Goal: Task Accomplishment & Management: Use online tool/utility

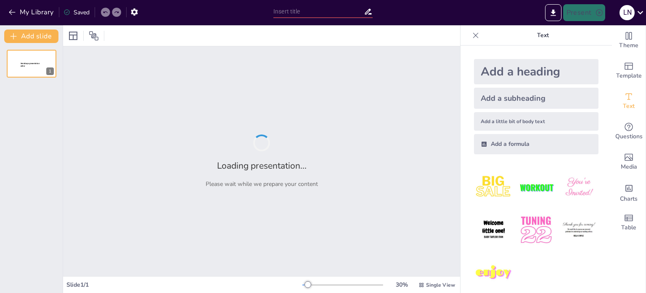
type input "N-[MEDICAL_DATA] as a Modulator of Adipogenic Differentiation in MEF Cells: A F…"
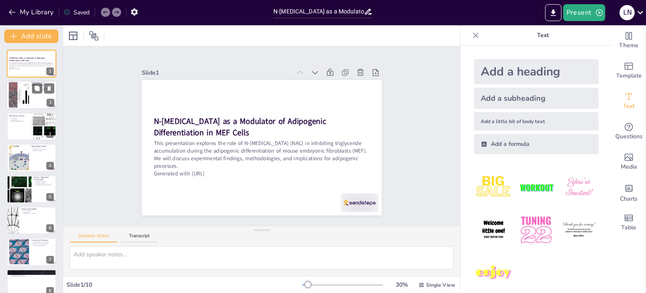
click at [44, 98] on div at bounding box center [31, 95] width 51 height 29
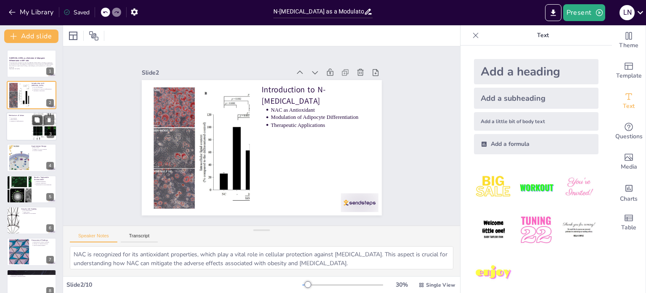
click at [31, 130] on div at bounding box center [31, 126] width 51 height 29
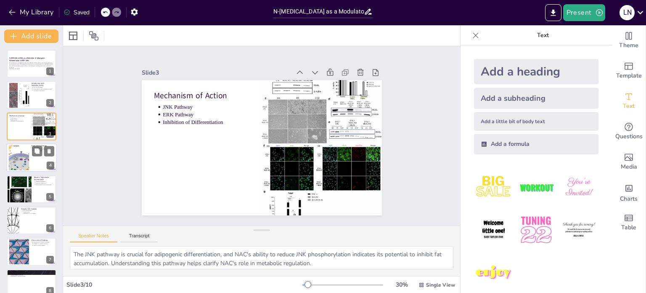
click at [26, 159] on div at bounding box center [19, 158] width 34 height 26
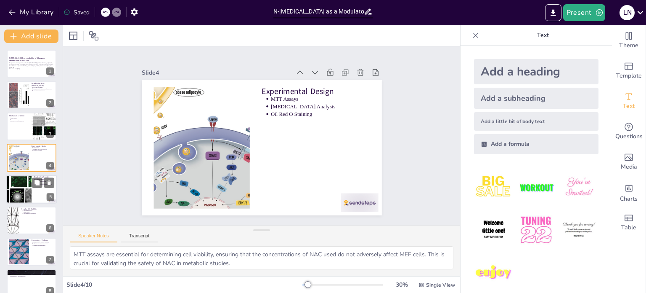
click at [27, 190] on div at bounding box center [18, 189] width 47 height 29
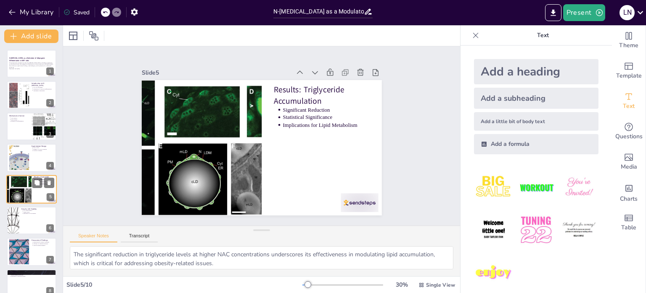
scroll to position [21, 0]
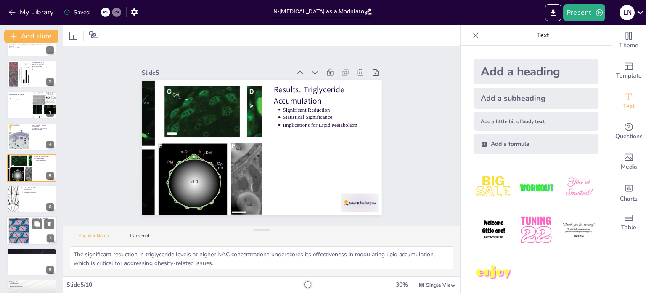
click at [27, 232] on div at bounding box center [18, 231] width 45 height 26
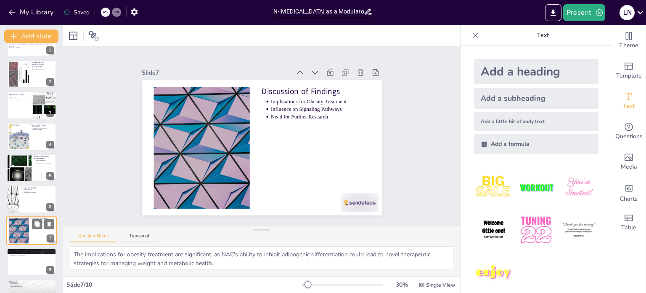
scroll to position [74, 0]
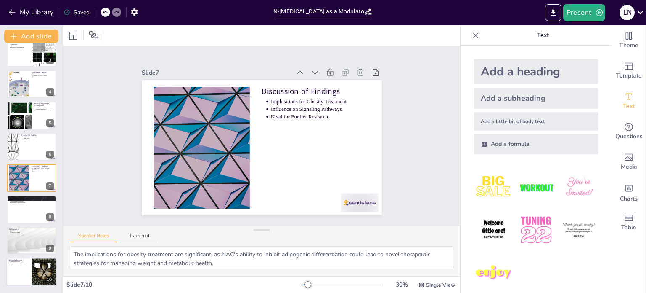
click at [25, 267] on div at bounding box center [31, 272] width 51 height 29
type textarea "Institutional support is critical for conducting research, providing the necess…"
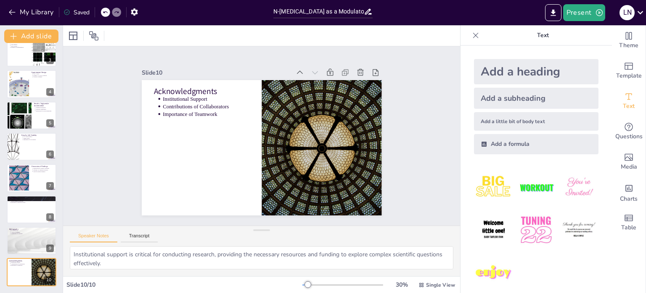
scroll to position [0, 0]
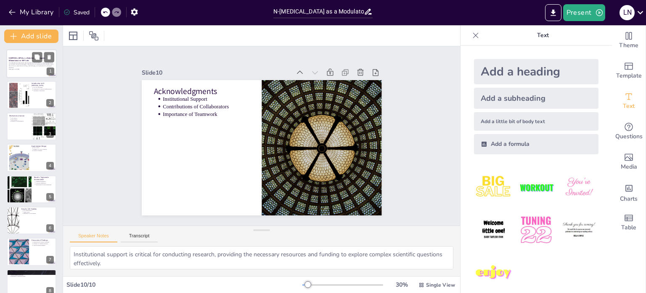
click at [30, 59] on strong "N-[MEDICAL_DATA] as a Modulator of Adipogenic Differentiation in MEF Cells" at bounding box center [27, 59] width 37 height 5
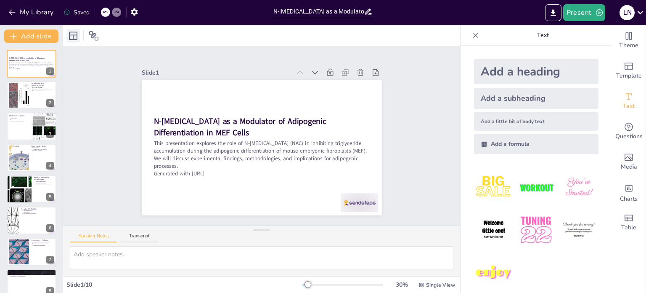
click at [73, 35] on icon at bounding box center [73, 36] width 8 height 8
click at [75, 85] on div "Slide 1 N-Acetylcysteine as a Modulator of Adipogenic Differentiation in MEF Ce…" at bounding box center [261, 136] width 433 height 354
click at [40, 92] on button at bounding box center [37, 88] width 10 height 10
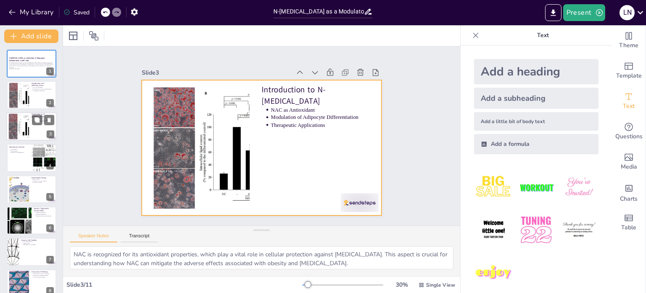
click at [35, 126] on div at bounding box center [31, 126] width 51 height 29
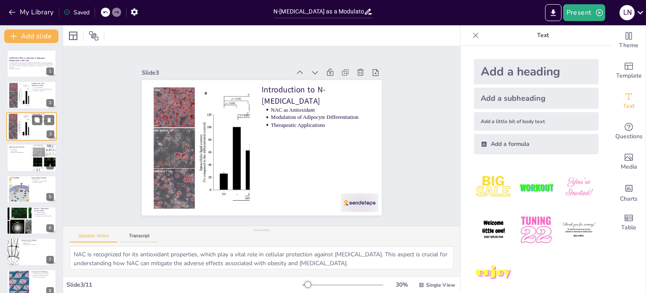
click at [32, 126] on div at bounding box center [31, 126] width 51 height 29
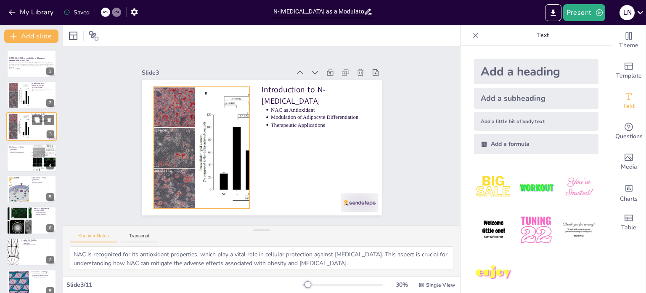
click at [21, 117] on div at bounding box center [18, 126] width 41 height 26
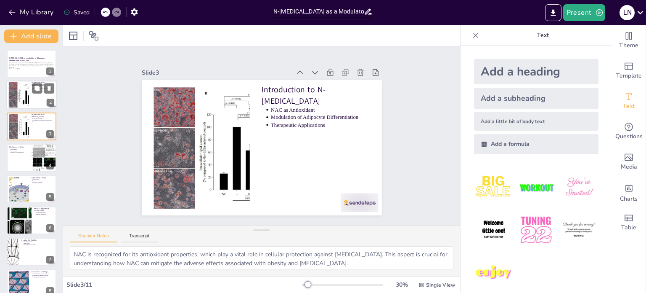
click at [33, 99] on div at bounding box center [31, 95] width 51 height 29
click at [24, 133] on div at bounding box center [18, 126] width 41 height 26
click at [22, 152] on p "Inhibition of Differentiation" at bounding box center [20, 153] width 19 height 2
type textarea "The JNK pathway is crucial for adipogenic differentiation, and NAC's ability to…"
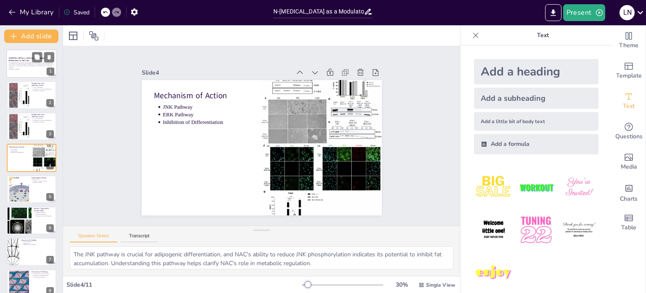
click at [26, 57] on strong "N-[MEDICAL_DATA] as a Modulator of Adipogenic Differentiation in MEF Cells" at bounding box center [27, 59] width 37 height 5
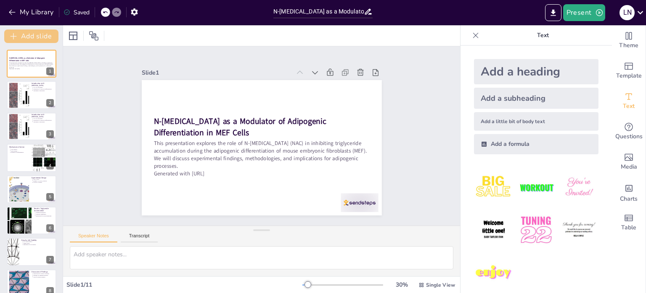
click at [27, 36] on button "Add slide" at bounding box center [31, 35] width 54 height 13
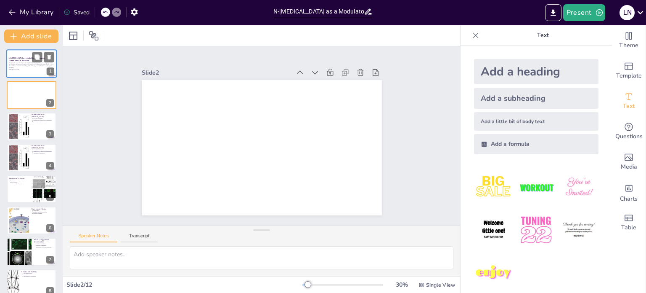
click at [29, 64] on p "This presentation explores the role of N-[MEDICAL_DATA] (NAC) in inhibiting tri…" at bounding box center [31, 65] width 45 height 6
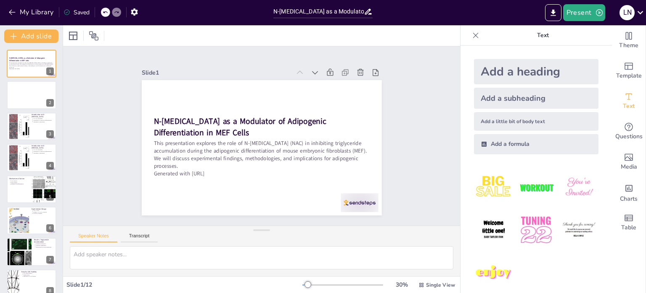
click at [79, 12] on div "Saved" at bounding box center [77, 12] width 26 height 8
click at [551, 14] on icon "Export to PowerPoint" at bounding box center [553, 12] width 9 height 9
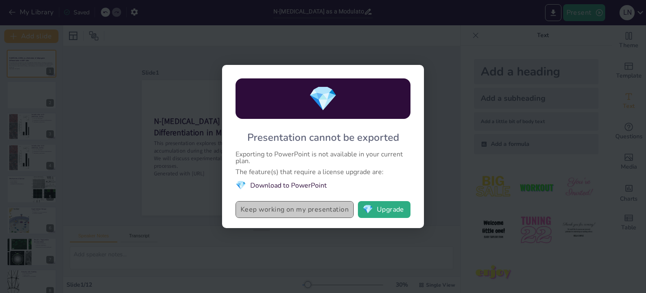
click at [306, 210] on button "Keep working on my presentation" at bounding box center [295, 209] width 118 height 17
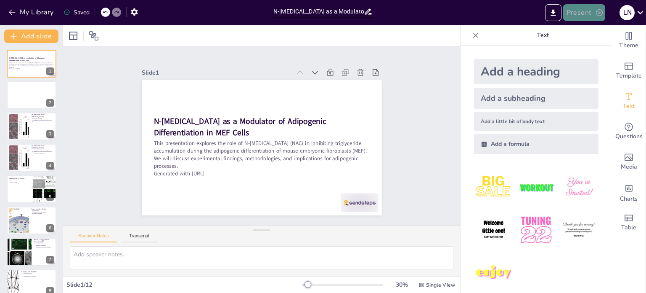
click at [584, 13] on button "Present" at bounding box center [585, 12] width 42 height 17
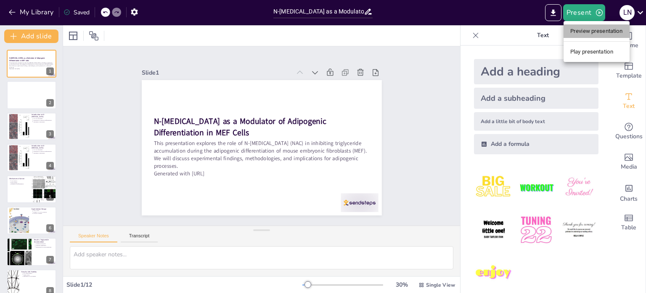
click at [584, 32] on li "Preview presentation" at bounding box center [597, 30] width 66 height 13
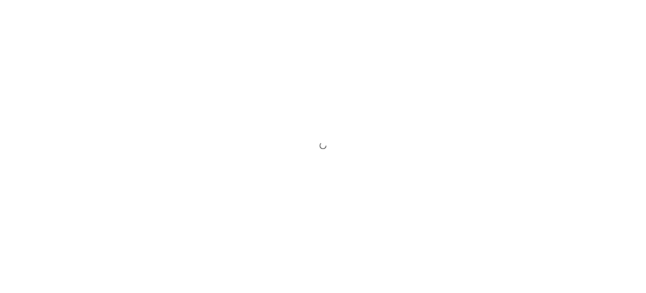
click at [628, 21] on div at bounding box center [323, 146] width 646 height 293
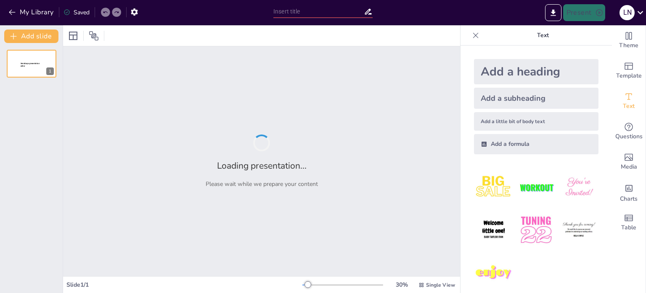
type input "N-[MEDICAL_DATA] as a Modulator of Adipogenic Differentiation in MEF Cells: A F…"
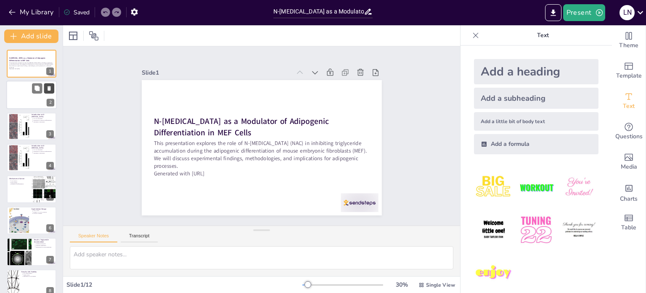
click at [51, 88] on icon at bounding box center [49, 88] width 6 height 6
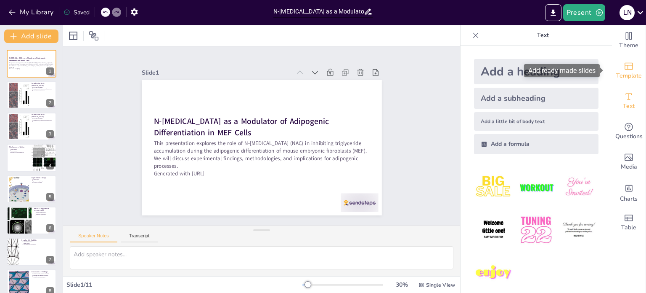
click at [624, 67] on icon "Add ready made slides" at bounding box center [629, 66] width 10 height 10
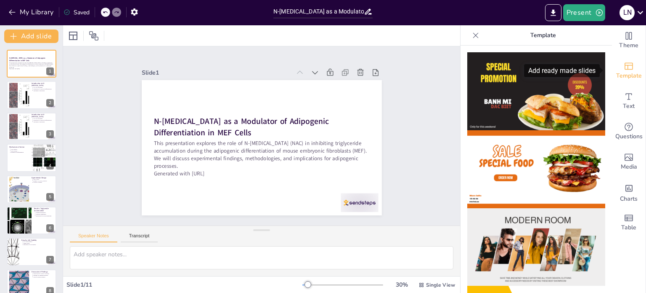
click at [624, 67] on icon "Add ready made slides" at bounding box center [629, 66] width 10 height 10
click at [473, 34] on icon at bounding box center [475, 34] width 5 height 5
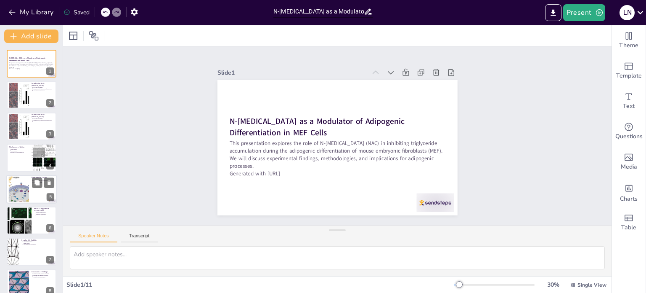
click at [39, 188] on div at bounding box center [31, 189] width 51 height 29
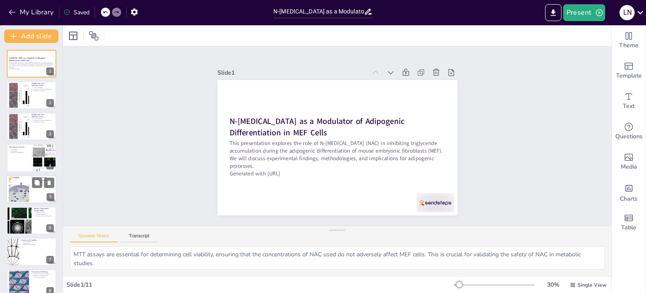
scroll to position [21, 0]
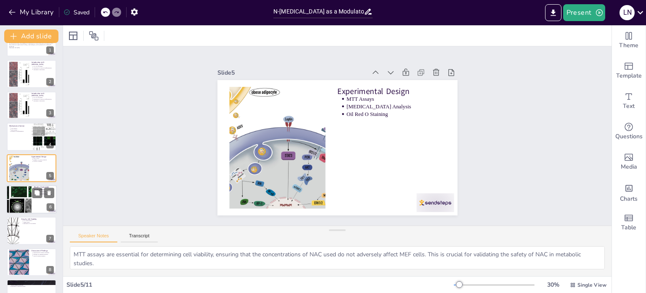
click at [30, 199] on div at bounding box center [18, 199] width 47 height 29
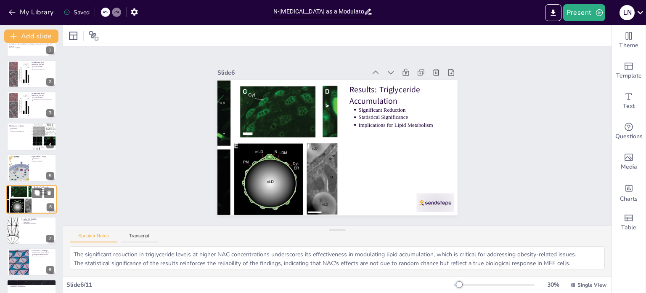
scroll to position [52, 0]
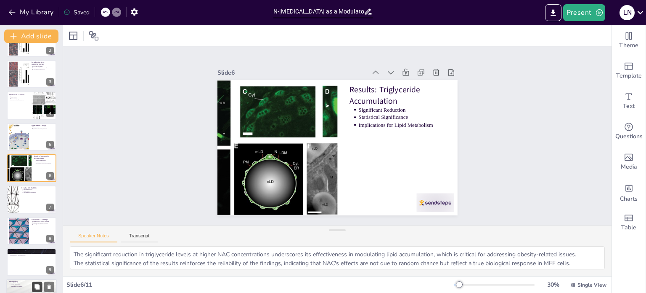
click at [37, 239] on div at bounding box center [32, 231] width 50 height 28
type textarea "The implications for obesity treatment are significant, as NAC's ability to inh…"
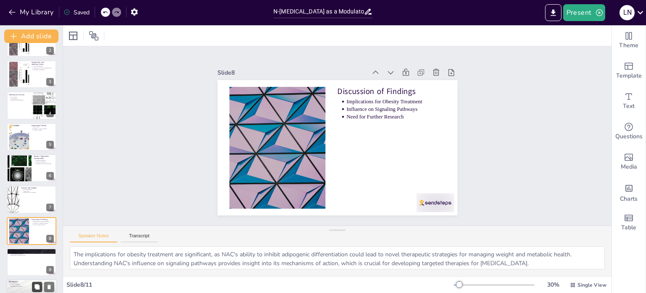
scroll to position [105, 0]
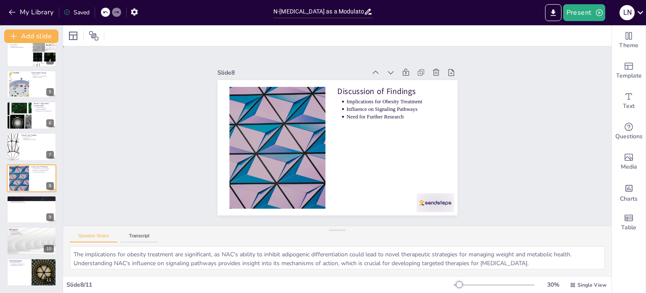
click at [530, 144] on div "Slide 1 N-[MEDICAL_DATA] as a Modulator of Adipogenic Differentiation in MEF Ce…" at bounding box center [338, 135] width 574 height 387
click at [588, 13] on button "Present" at bounding box center [585, 12] width 42 height 17
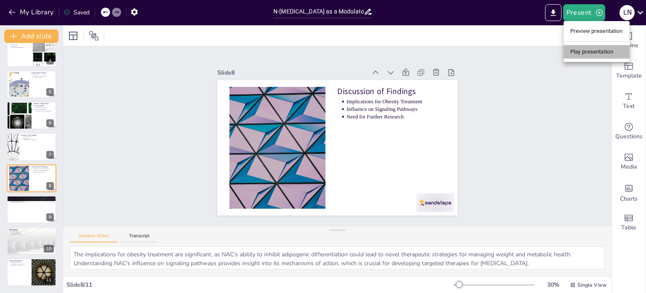
click at [583, 57] on li "Play presentation" at bounding box center [597, 51] width 66 height 13
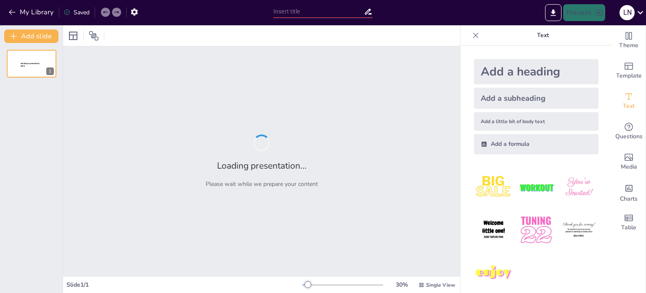
type input "N-[MEDICAL_DATA] as a Modulator of Adipogenic Differentiation in MEF Cells: A F…"
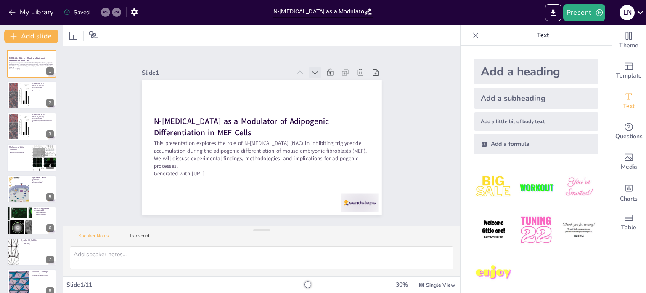
click at [197, 174] on icon at bounding box center [191, 179] width 11 height 11
click at [308, 196] on icon at bounding box center [313, 201] width 10 height 10
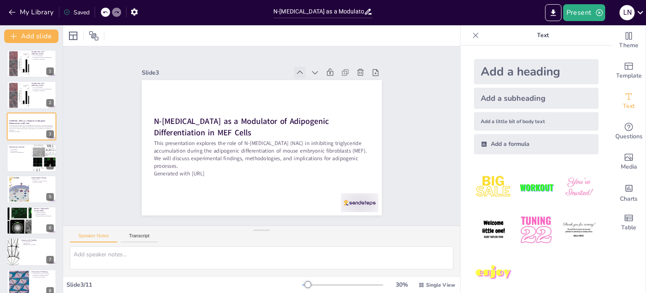
click at [330, 140] on icon at bounding box center [335, 145] width 11 height 11
click at [228, 195] on icon at bounding box center [223, 199] width 8 height 8
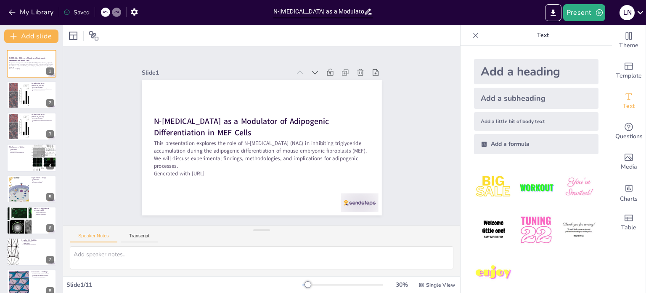
click at [258, 204] on icon at bounding box center [252, 209] width 11 height 11
click at [423, 118] on div "Slide 1 N-[MEDICAL_DATA] as a Modulator of Adipogenic Differentiation in MEF Ce…" at bounding box center [262, 136] width 378 height 427
click at [17, 90] on div at bounding box center [18, 95] width 41 height 26
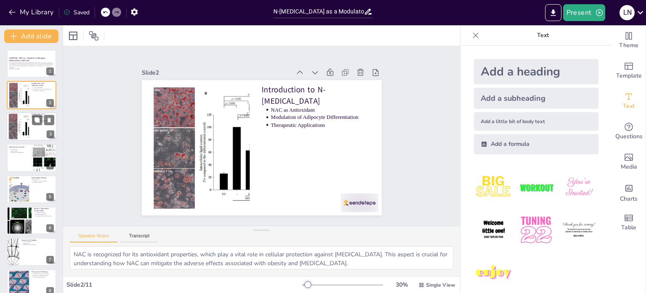
click at [24, 123] on div at bounding box center [18, 126] width 41 height 26
click at [29, 155] on div at bounding box center [31, 157] width 51 height 29
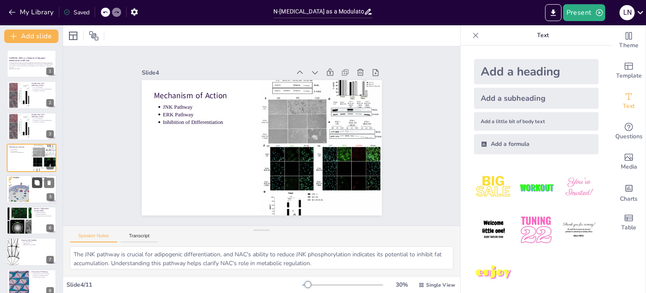
click at [37, 187] on button at bounding box center [37, 182] width 10 height 10
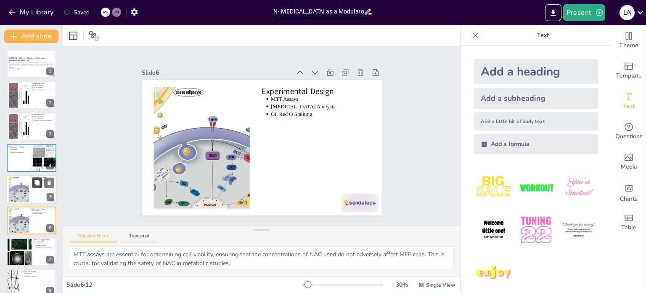
scroll to position [52, 0]
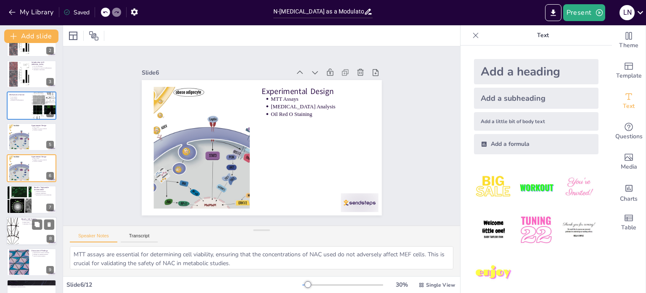
click at [37, 237] on div at bounding box center [31, 230] width 51 height 29
type textarea "The absence of adverse effects on cell viability at varying NAC concentrations …"
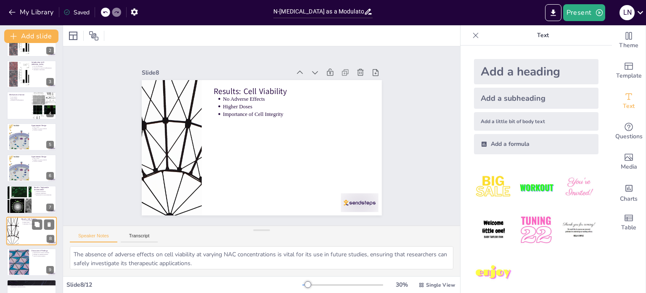
scroll to position [115, 0]
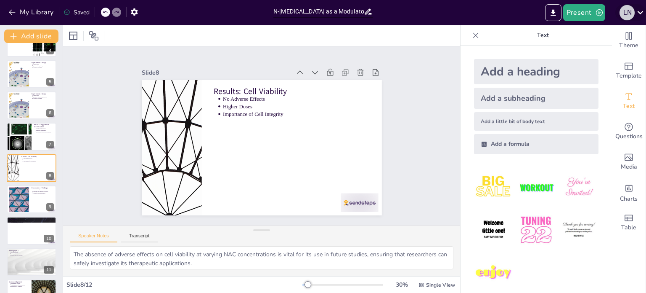
click at [629, 14] on div "L N" at bounding box center [627, 12] width 15 height 15
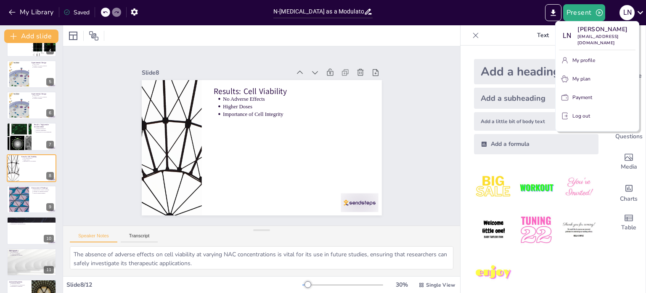
click at [582, 120] on p "Log out" at bounding box center [582, 116] width 18 height 8
